Goal: Use online tool/utility: Utilize a website feature to perform a specific function

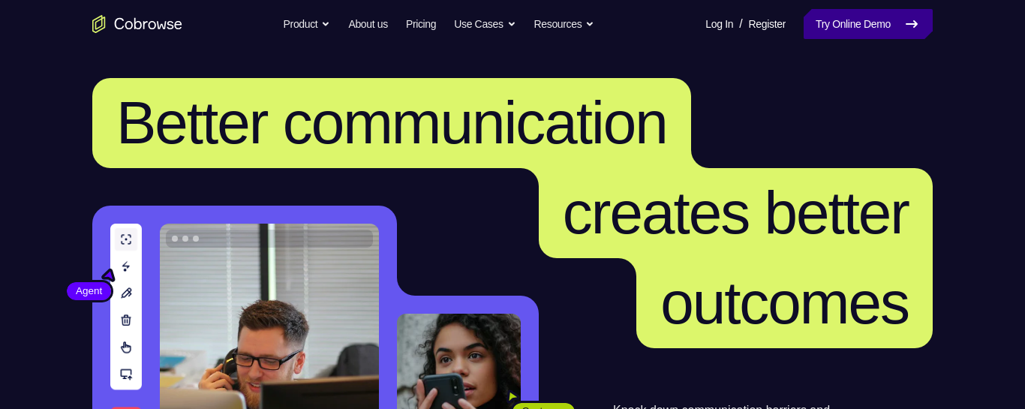
click at [842, 29] on link "Try Online Demo" at bounding box center [867, 24] width 129 height 30
click at [842, 30] on link "Try Online Demo" at bounding box center [867, 24] width 129 height 30
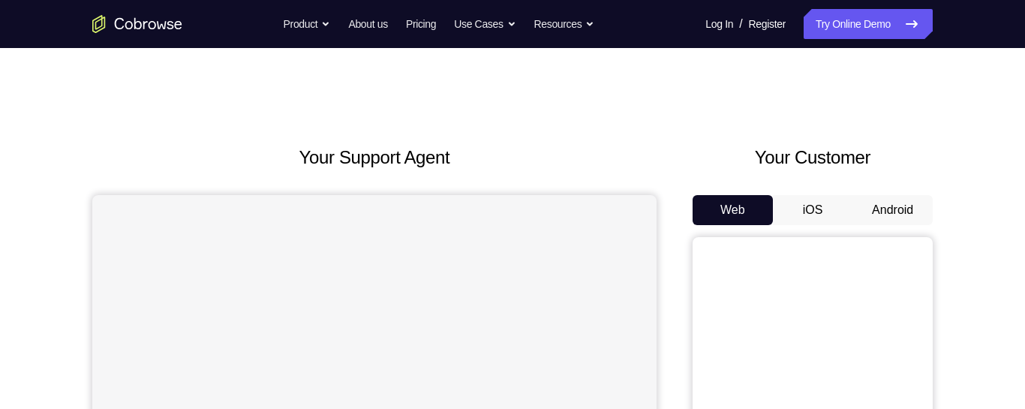
click at [886, 197] on button "Android" at bounding box center [892, 210] width 80 height 30
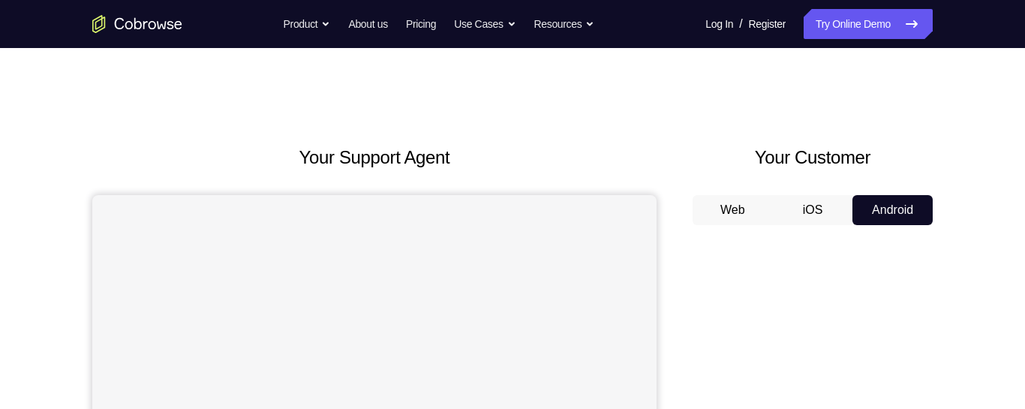
click at [825, 206] on button "iOS" at bounding box center [813, 210] width 80 height 30
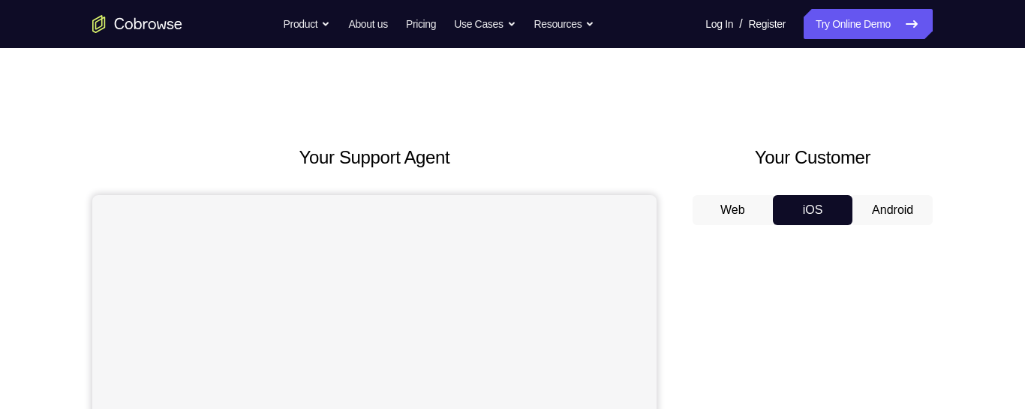
click at [740, 212] on button "Web" at bounding box center [732, 210] width 80 height 30
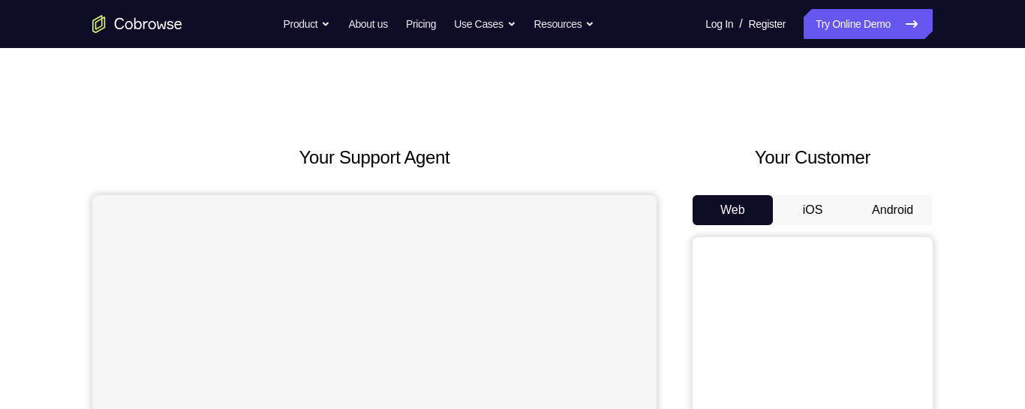
click at [908, 206] on button "Android" at bounding box center [892, 210] width 80 height 30
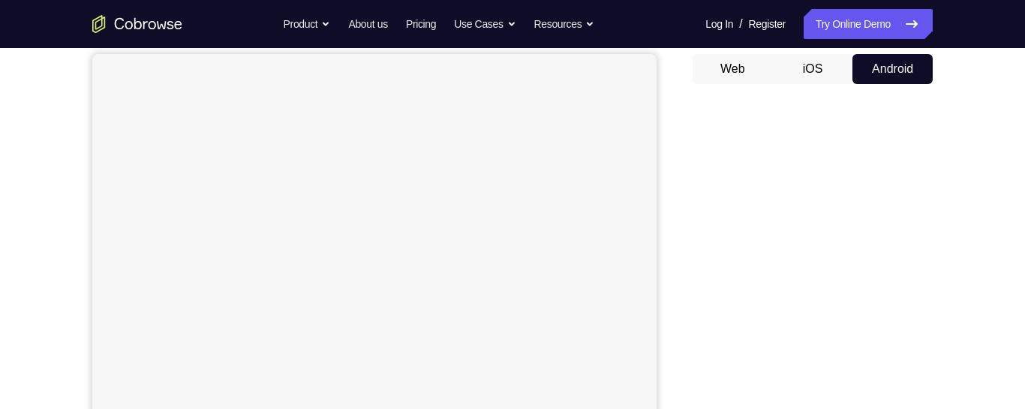
scroll to position [153, 0]
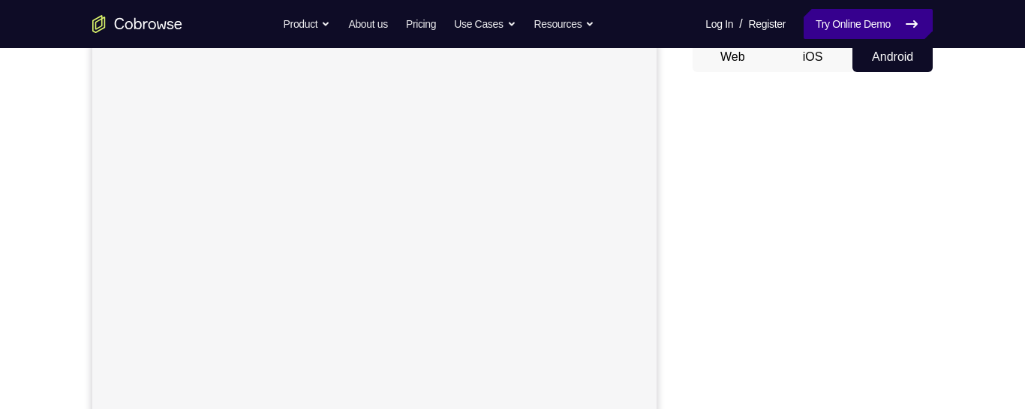
click at [861, 32] on link "Try Online Demo" at bounding box center [867, 24] width 129 height 30
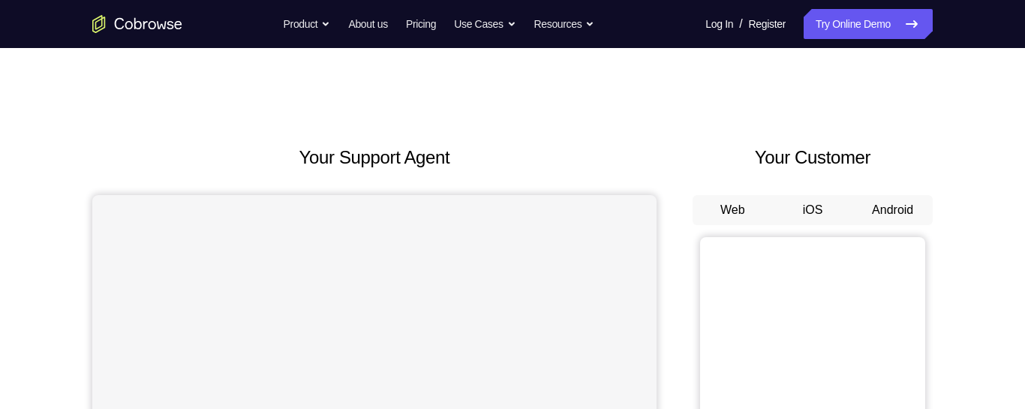
click at [899, 211] on button "Android" at bounding box center [892, 210] width 80 height 30
click at [891, 197] on button "Android" at bounding box center [892, 210] width 80 height 30
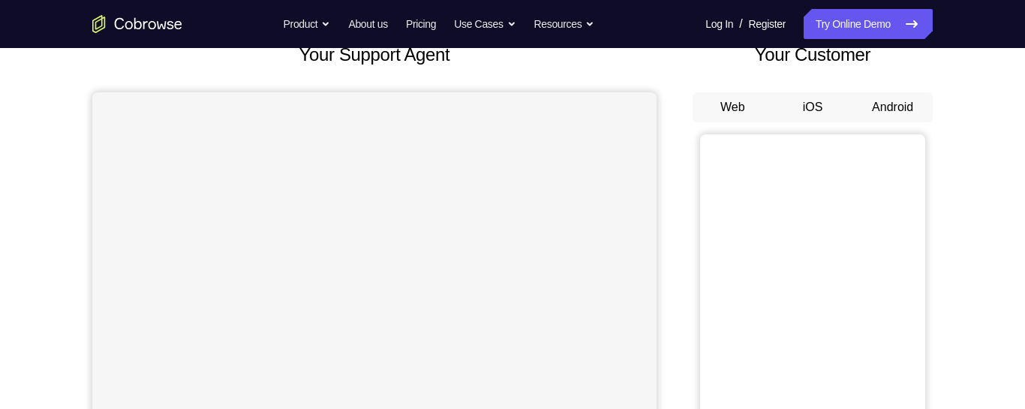
scroll to position [98, 0]
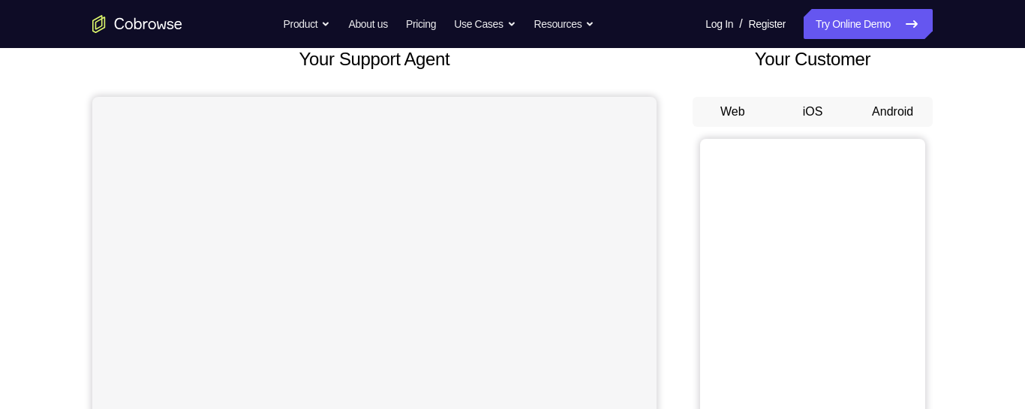
click at [878, 119] on button "Android" at bounding box center [892, 112] width 80 height 30
click at [894, 106] on button "Android" at bounding box center [892, 112] width 80 height 30
click at [896, 103] on button "Android" at bounding box center [892, 112] width 80 height 30
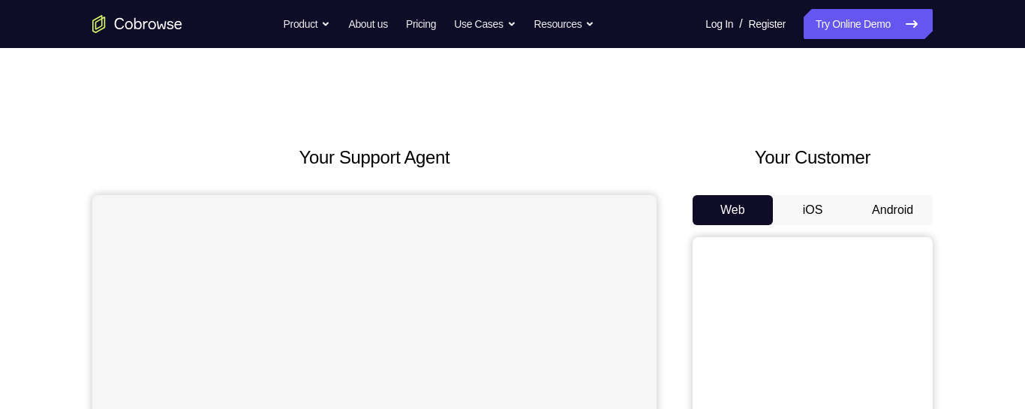
click at [880, 211] on button "Android" at bounding box center [892, 210] width 80 height 30
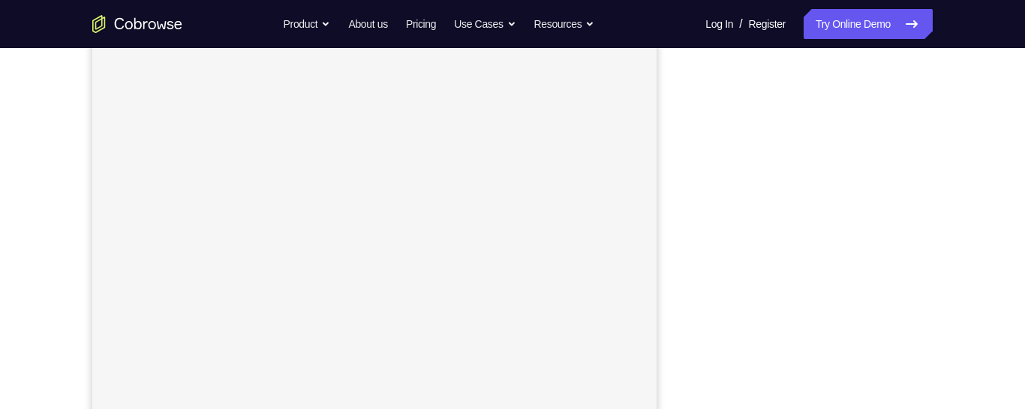
scroll to position [187, 0]
click at [878, 22] on link "Try Online Demo" at bounding box center [867, 24] width 129 height 30
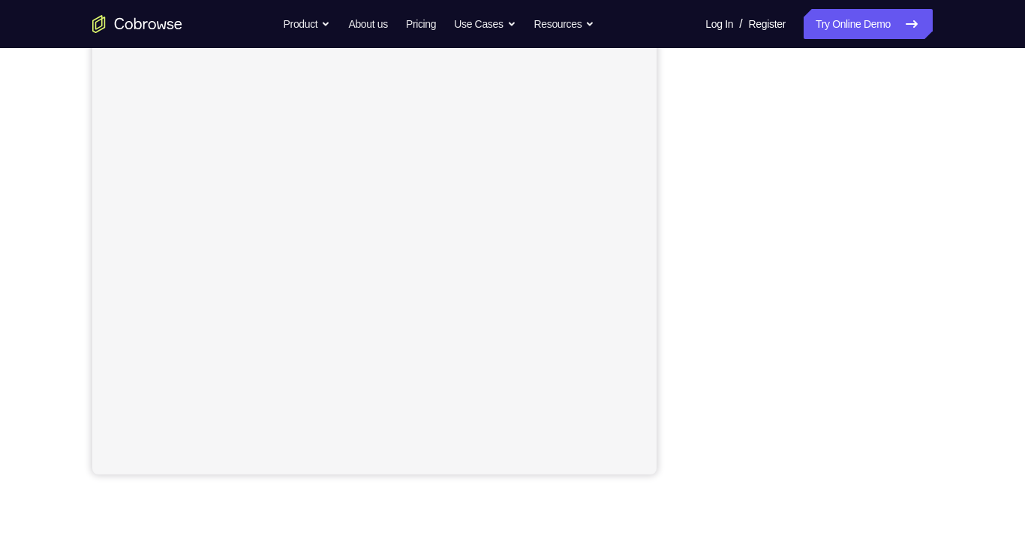
scroll to position [222, 0]
